Goal: Use online tool/utility: Utilize a website feature to perform a specific function

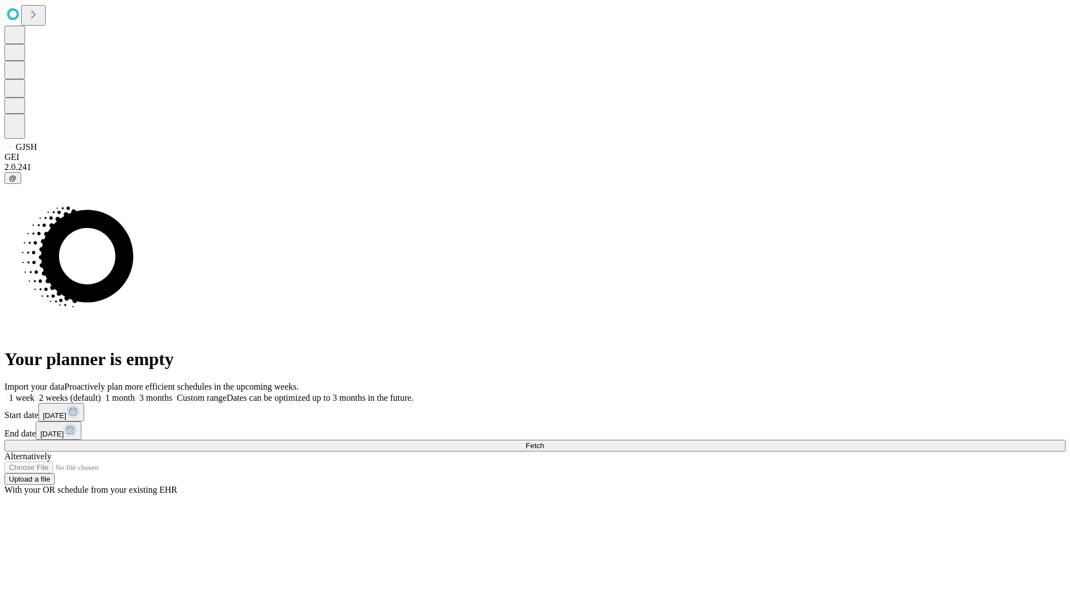
click at [544, 442] on span "Fetch" at bounding box center [535, 446] width 18 height 8
